Goal: Information Seeking & Learning: Learn about a topic

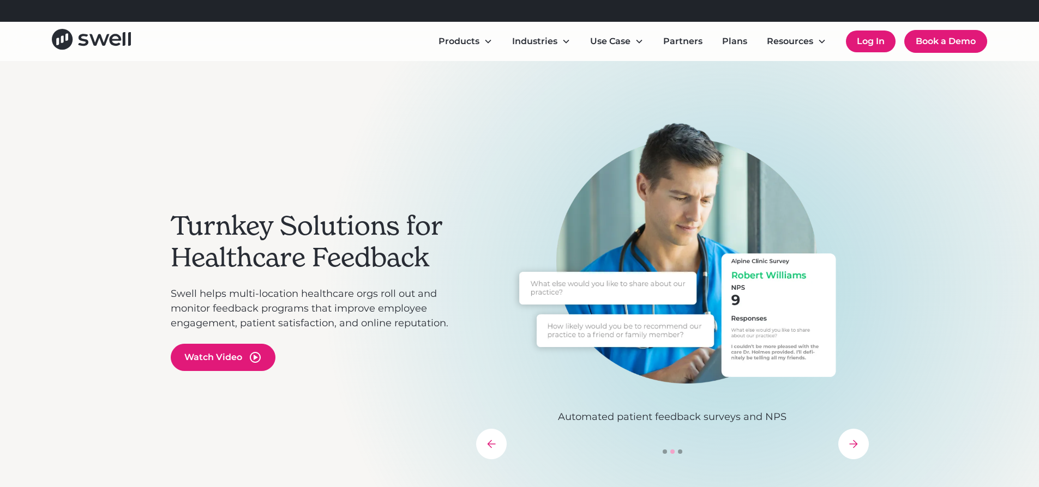
click at [874, 42] on link "Log In" at bounding box center [871, 42] width 50 height 22
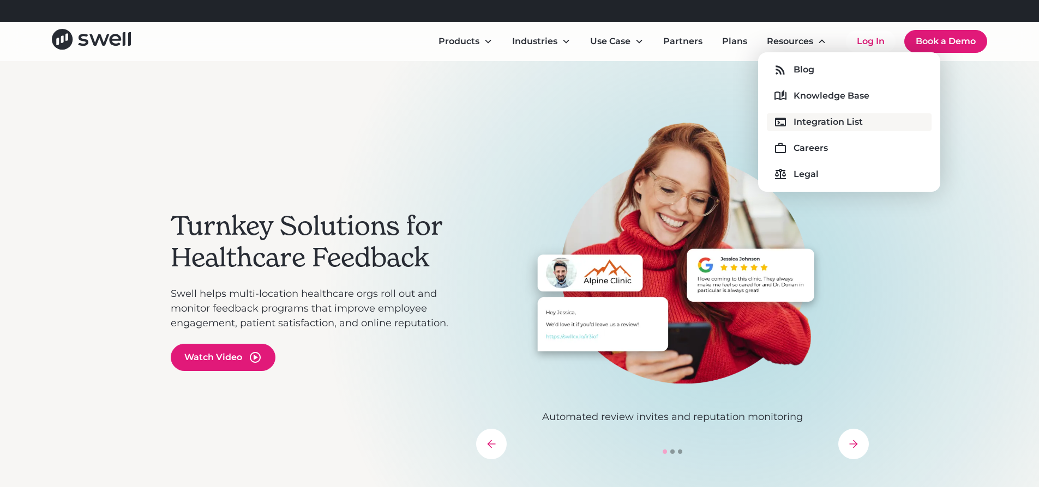
click at [793, 125] on div "Integration List" at bounding box center [827, 122] width 69 height 13
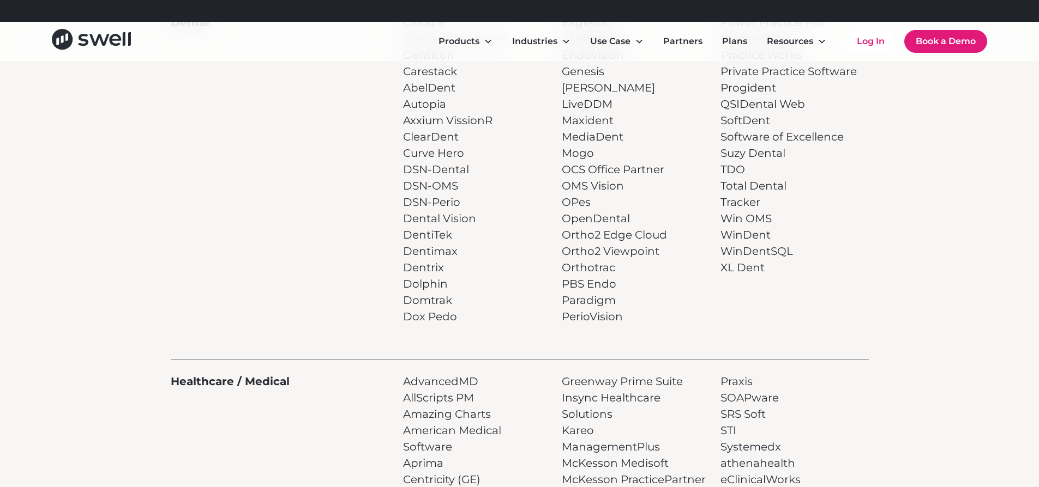
scroll to position [336, 0]
